Goal: Complete application form: Complete application form

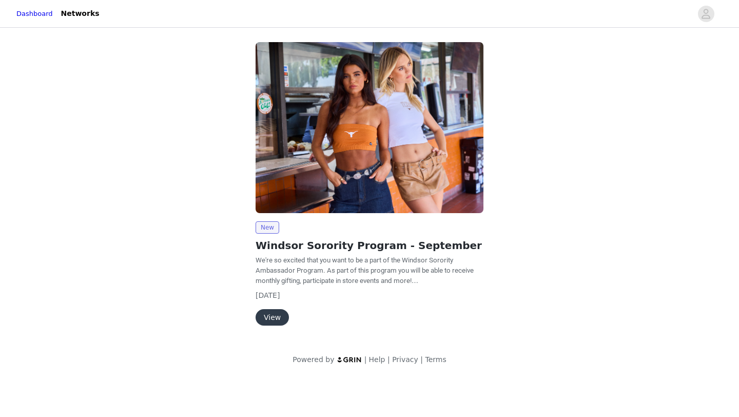
click at [270, 318] on button "View" at bounding box center [271, 317] width 33 height 16
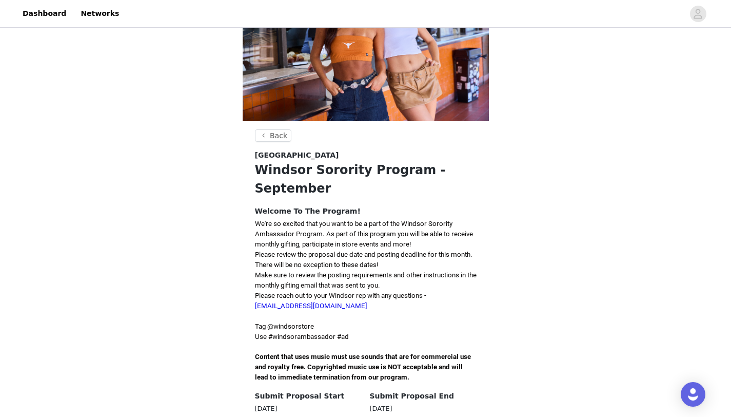
scroll to position [261, 0]
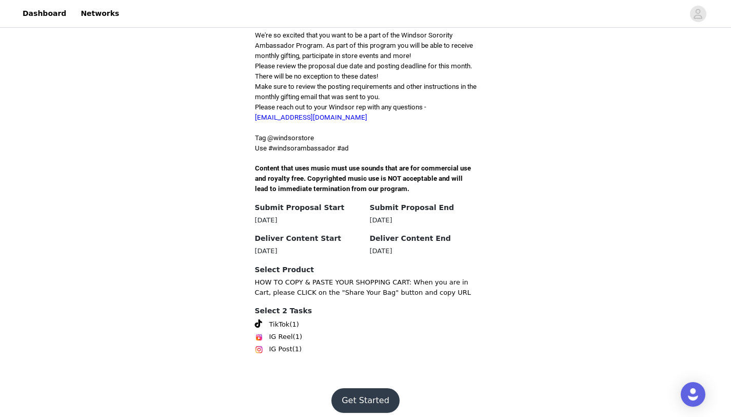
click at [371, 397] on button "Get Started" at bounding box center [365, 400] width 68 height 25
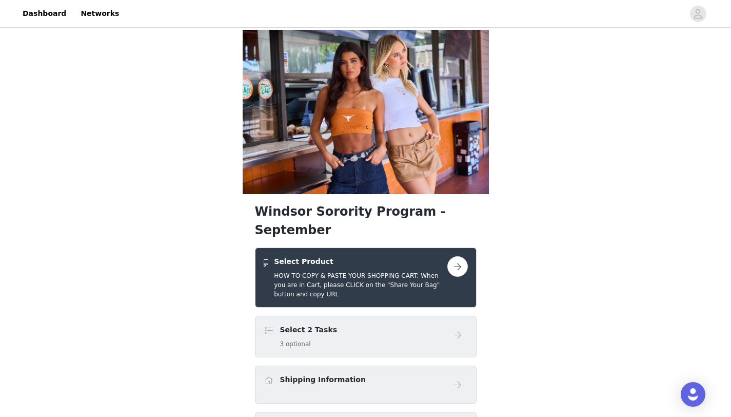
click at [459, 256] on button "button" at bounding box center [457, 266] width 21 height 21
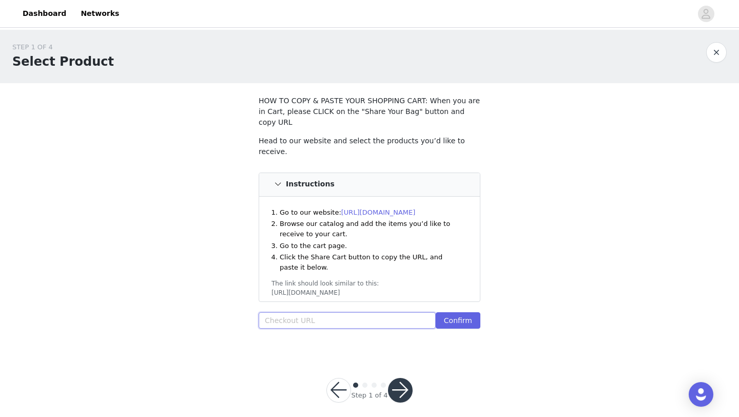
click at [329, 313] on input "text" at bounding box center [347, 320] width 177 height 16
paste input "https://www.windsorstore.com/cart/42808023973939:1,43326970921011:1,43331965911…"
type input "https://www.windsorstore.com/cart/42808023973939:1,43326970921011:1,43331965911…"
click at [463, 312] on button "Confirm" at bounding box center [458, 320] width 45 height 16
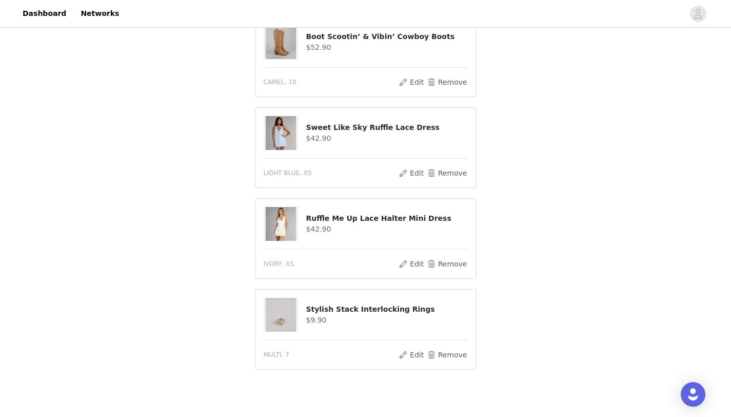
scroll to position [535, 0]
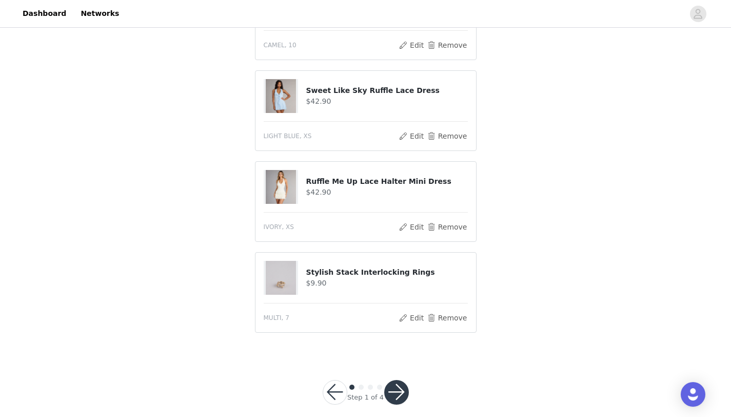
click at [397, 387] on button "button" at bounding box center [396, 392] width 25 height 25
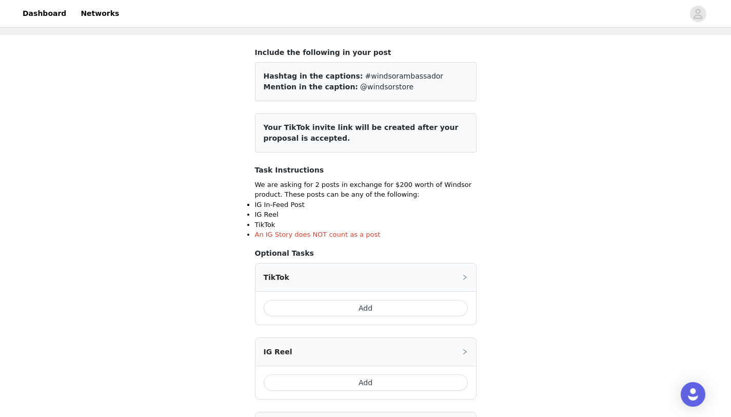
scroll to position [71, 0]
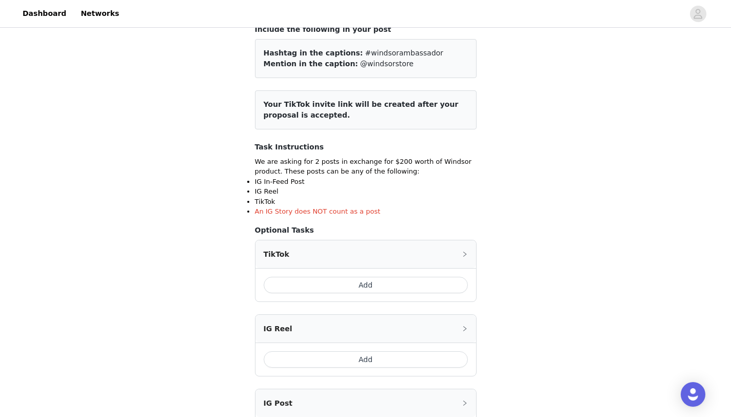
click at [367, 288] on button "Add" at bounding box center [366, 285] width 204 height 16
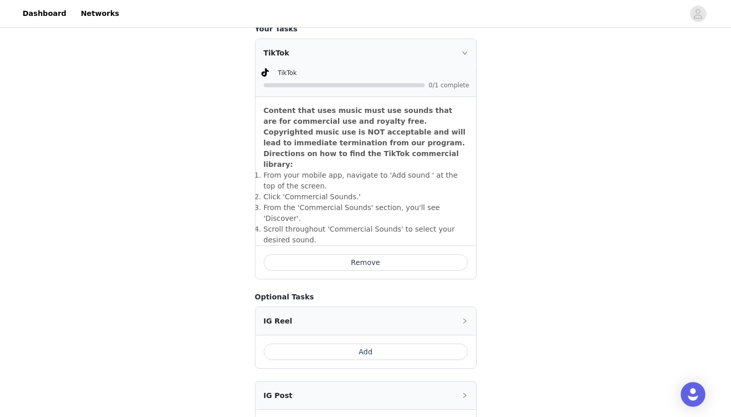
scroll to position [375, 0]
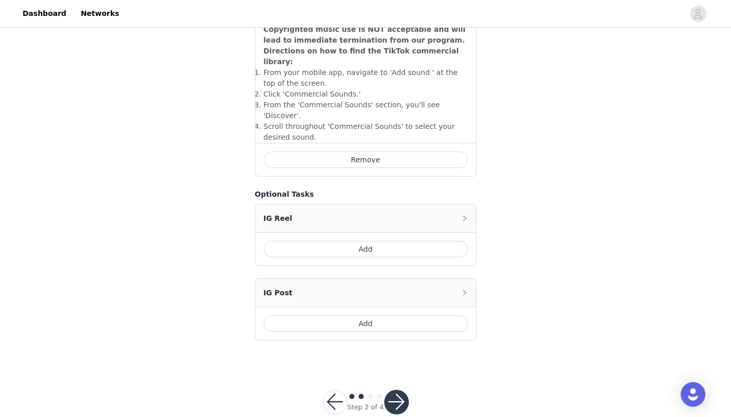
click at [370, 315] on button "Add" at bounding box center [366, 323] width 204 height 16
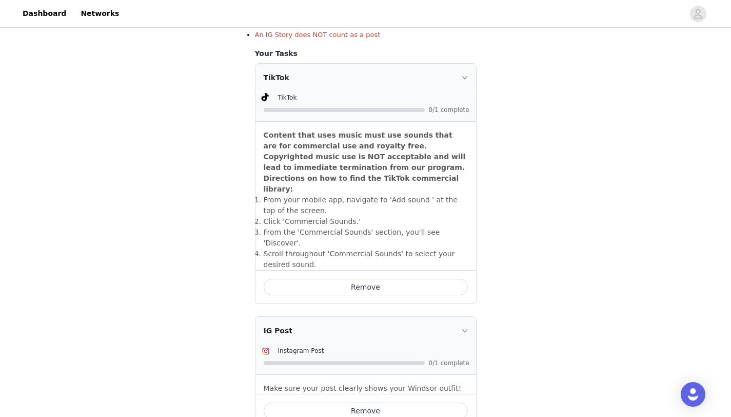
scroll to position [424, 0]
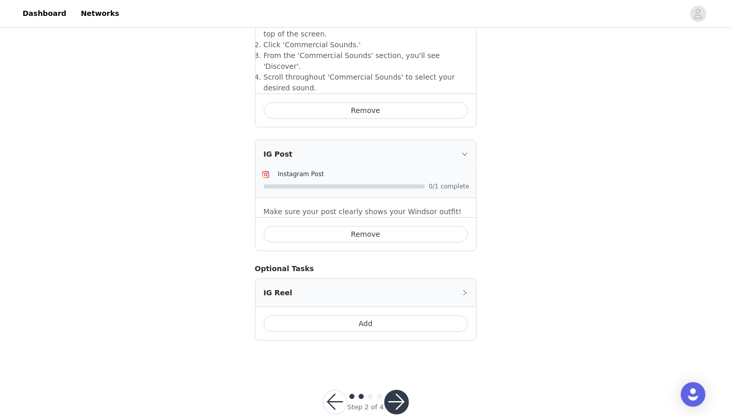
click at [389, 389] on button "button" at bounding box center [396, 401] width 25 height 25
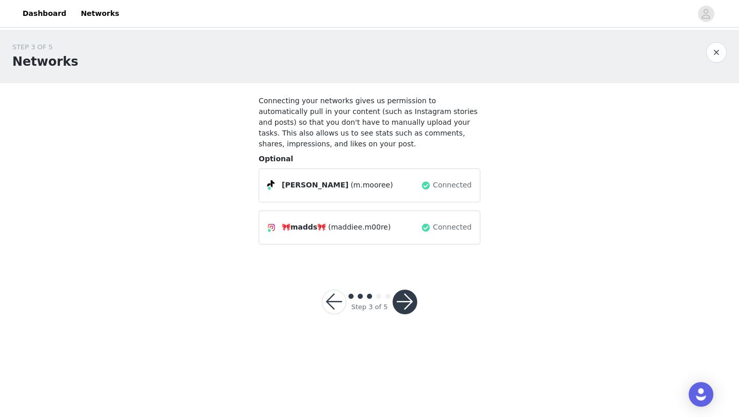
click at [410, 305] on button "button" at bounding box center [404, 301] width 25 height 25
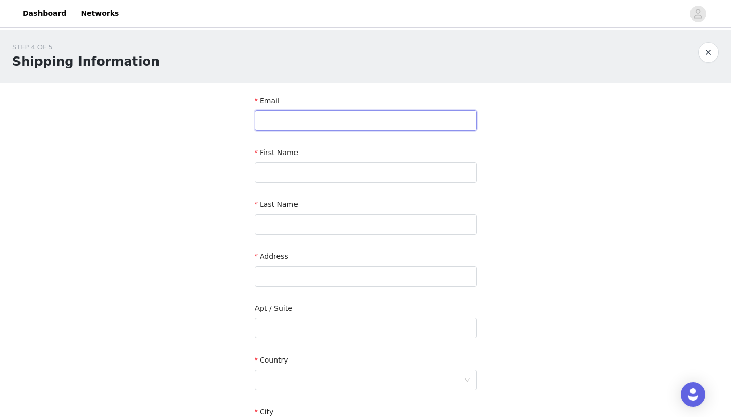
click at [329, 122] on input "text" at bounding box center [366, 120] width 222 height 21
type input "maddiemoore05@gmail.com"
click at [338, 174] on input "text" at bounding box center [366, 172] width 222 height 21
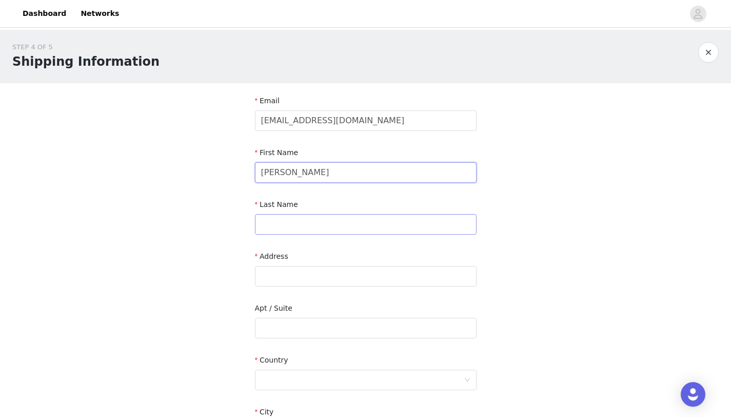
type input "Maddie"
click at [356, 222] on input "text" at bounding box center [366, 224] width 222 height 21
type input "Moore"
click at [350, 279] on input "text" at bounding box center [366, 276] width 222 height 21
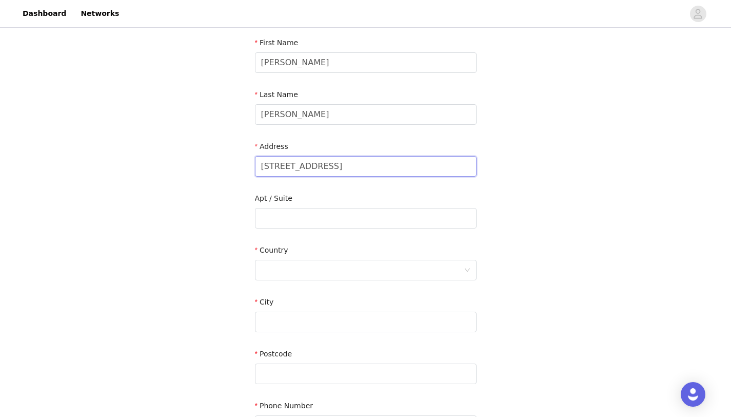
scroll to position [112, 0]
type input "17358 Highway 67"
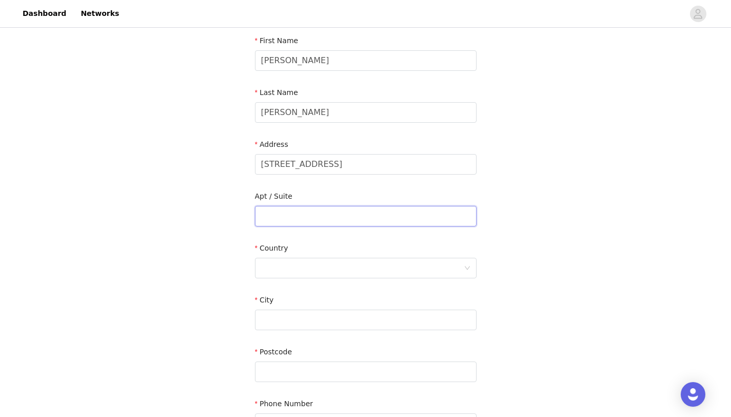
click at [346, 217] on input "text" at bounding box center [366, 216] width 222 height 21
type input "Unit 214"
click at [361, 271] on div at bounding box center [362, 267] width 203 height 19
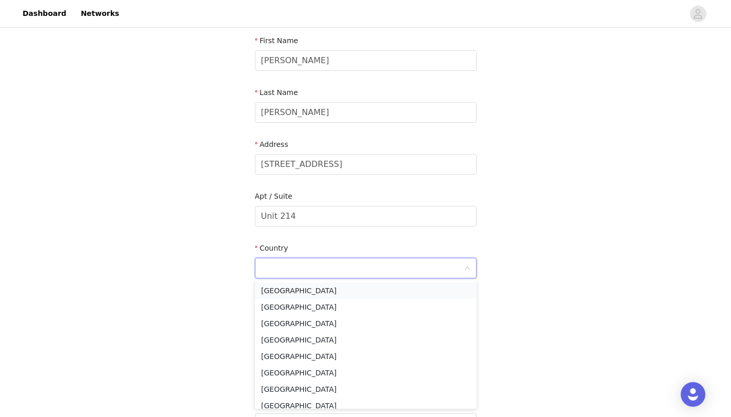
click at [346, 289] on li "United States" at bounding box center [366, 290] width 222 height 16
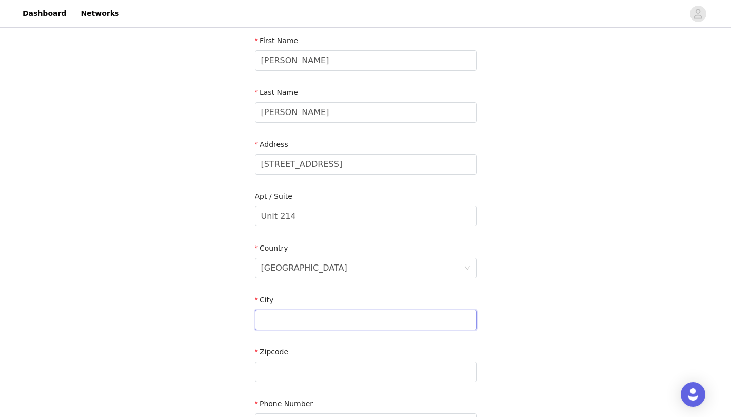
click at [320, 323] on input "text" at bounding box center [366, 319] width 222 height 21
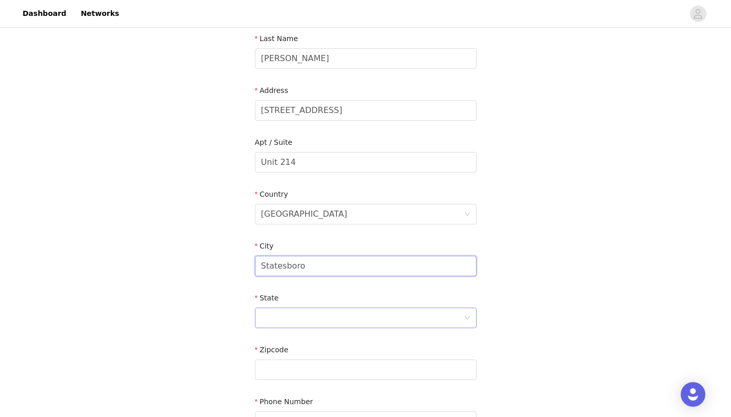
type input "Statesboro"
click at [320, 319] on div at bounding box center [362, 317] width 203 height 19
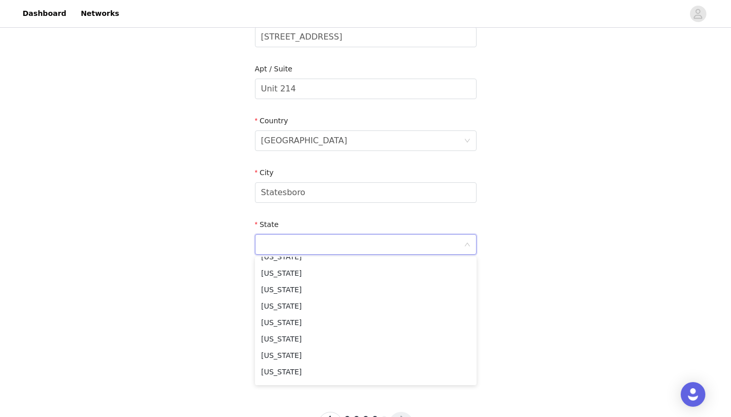
scroll to position [165, 0]
click at [308, 350] on li "Georgia" at bounding box center [366, 348] width 222 height 16
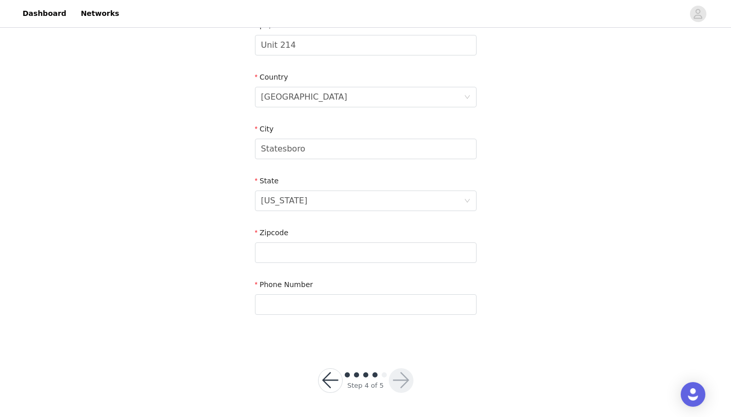
scroll to position [283, 0]
click at [306, 251] on input "text" at bounding box center [366, 252] width 222 height 21
type input "30458"
click at [333, 302] on input "text" at bounding box center [366, 304] width 222 height 21
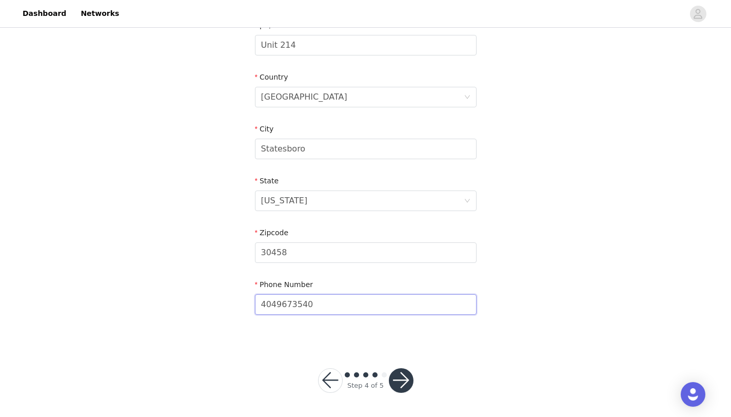
type input "4049673540"
click at [403, 380] on button "button" at bounding box center [401, 380] width 25 height 25
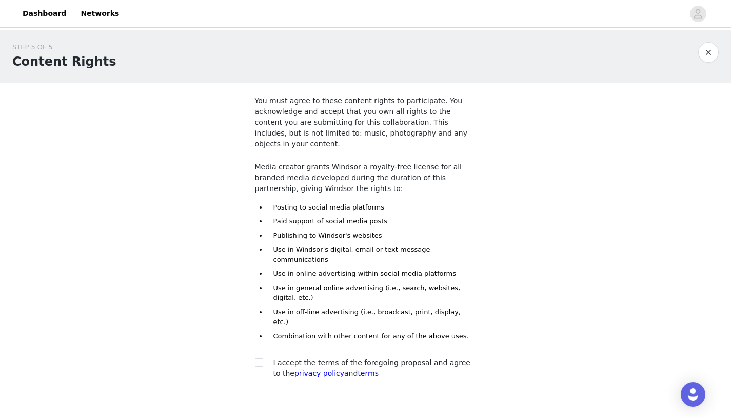
scroll to position [34, 0]
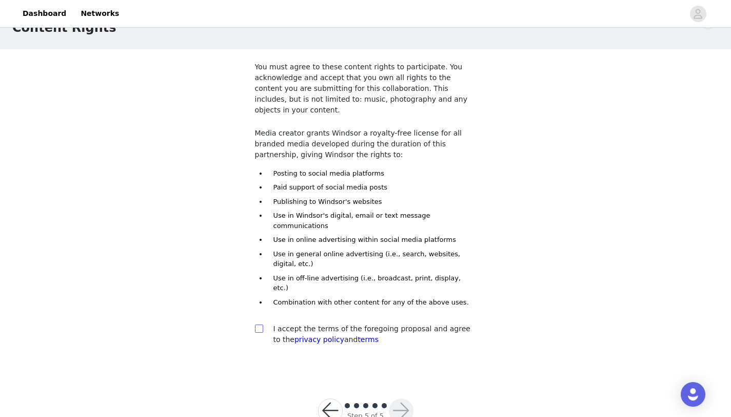
click at [255, 323] on label at bounding box center [259, 328] width 8 height 11
click at [255, 324] on input "checkbox" at bounding box center [258, 327] width 7 height 7
checkbox input "true"
click at [406, 398] on button "button" at bounding box center [401, 410] width 25 height 25
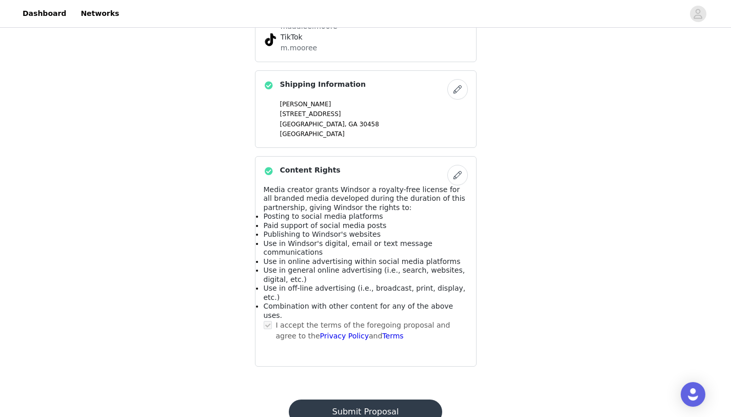
scroll to position [651, 0]
click at [396, 400] on button "Submit Proposal" at bounding box center [365, 412] width 153 height 25
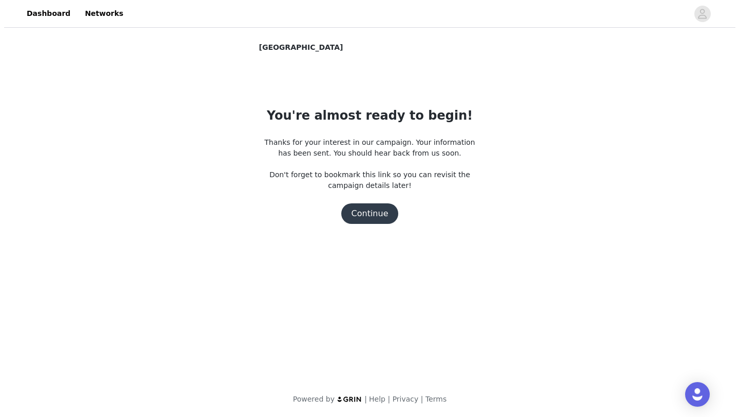
scroll to position [0, 0]
click at [372, 215] on button "Continue" at bounding box center [369, 213] width 57 height 21
